Goal: Find specific page/section: Find specific page/section

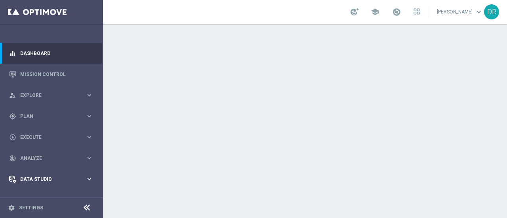
click at [18, 178] on div "Data Studio" at bounding box center [47, 179] width 76 height 7
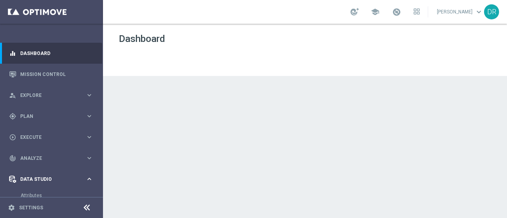
click at [32, 182] on div "Data Studio" at bounding box center [47, 179] width 76 height 7
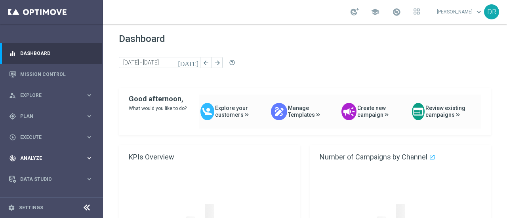
click at [87, 153] on div "track_changes Analyze keyboard_arrow_right" at bounding box center [51, 158] width 102 height 21
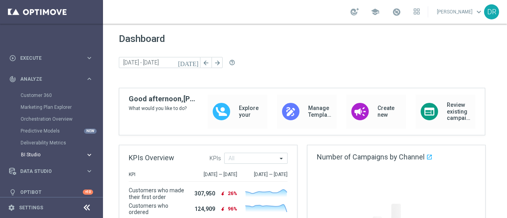
scroll to position [86, 0]
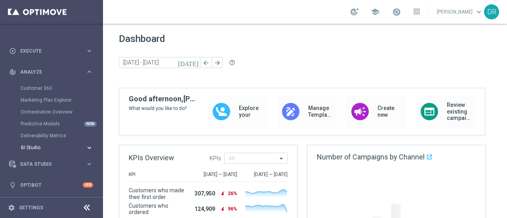
click at [46, 146] on span "BI Studio" at bounding box center [49, 147] width 57 height 5
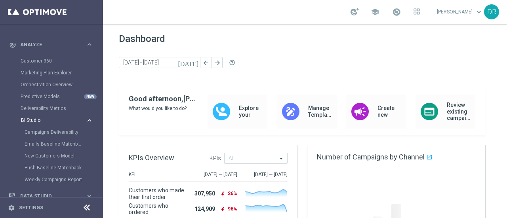
scroll to position [126, 0]
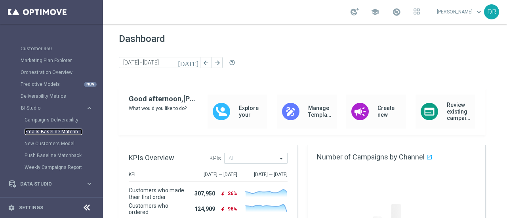
click at [30, 133] on link "Emails Baseline Matchback" at bounding box center [54, 132] width 58 height 6
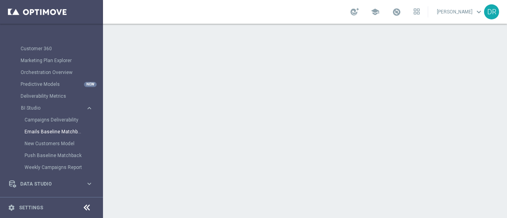
click at [87, 209] on icon at bounding box center [86, 207] width 9 height 9
